Goal: Transaction & Acquisition: Obtain resource

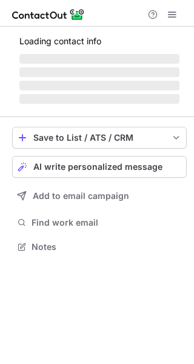
scroll to position [254, 194]
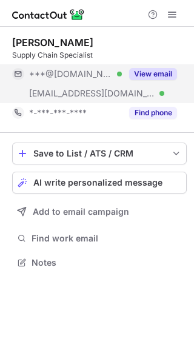
click at [152, 69] on button "View email" at bounding box center [153, 74] width 48 height 12
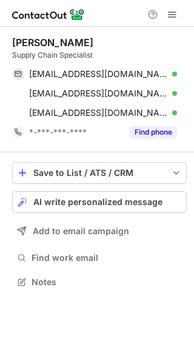
scroll to position [273, 194]
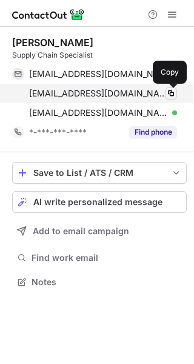
click at [172, 95] on span at bounding box center [171, 94] width 10 height 10
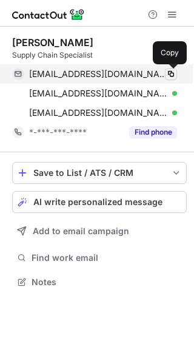
click at [171, 68] on button at bounding box center [171, 74] width 12 height 12
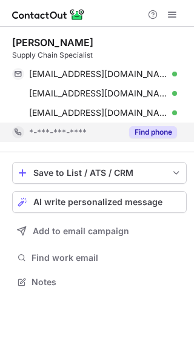
click at [138, 131] on button "Find phone" at bounding box center [153, 132] width 48 height 12
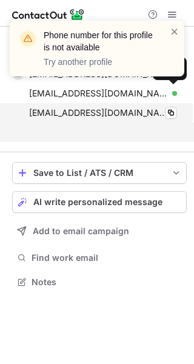
scroll to position [254, 194]
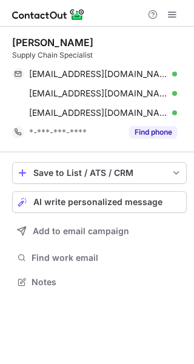
scroll to position [273, 194]
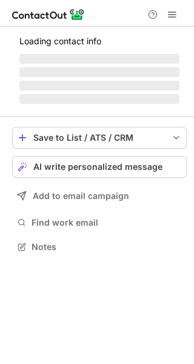
scroll to position [265, 194]
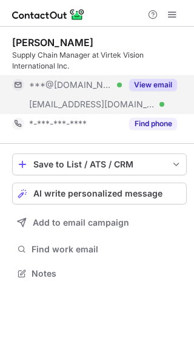
click at [156, 81] on button "View email" at bounding box center [153, 85] width 48 height 12
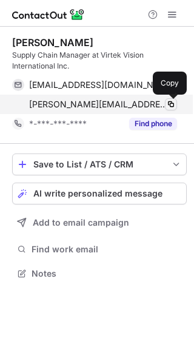
click at [171, 104] on span at bounding box center [171, 105] width 10 height 10
click at [166, 99] on button at bounding box center [171, 104] width 12 height 12
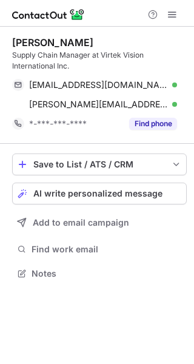
click at [81, 296] on div "[PERSON_NAME] Supply Chain Manager at Virtek Vision International Inc. [EMAIL_A…" at bounding box center [97, 196] width 194 height 338
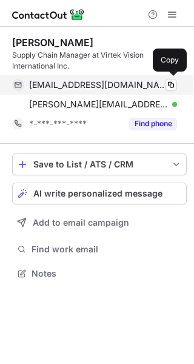
click at [173, 93] on div "[EMAIL_ADDRESS][DOMAIN_NAME] Verified Copy" at bounding box center [94, 84] width 165 height 19
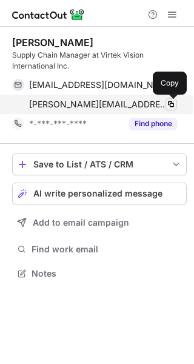
click at [166, 104] on span at bounding box center [171, 105] width 10 height 10
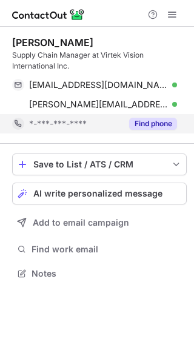
click at [137, 127] on button "Find phone" at bounding box center [153, 124] width 48 height 12
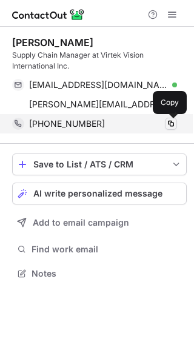
click at [171, 125] on span at bounding box center [171, 124] width 10 height 10
